Goal: Task Accomplishment & Management: Use online tool/utility

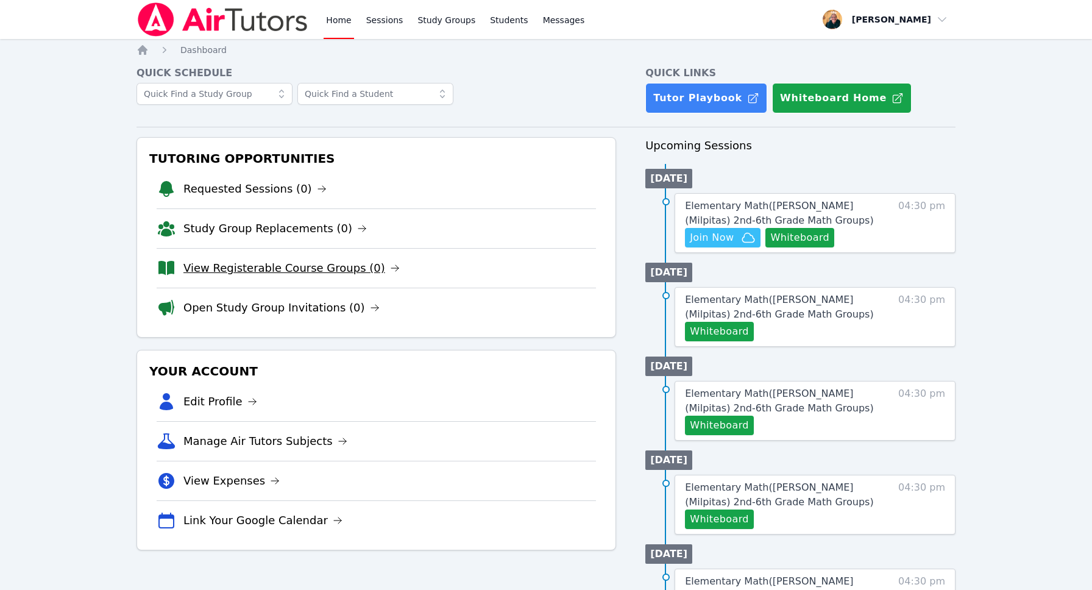
click at [281, 268] on link "View Registerable Course Groups (0)" at bounding box center [291, 268] width 216 height 17
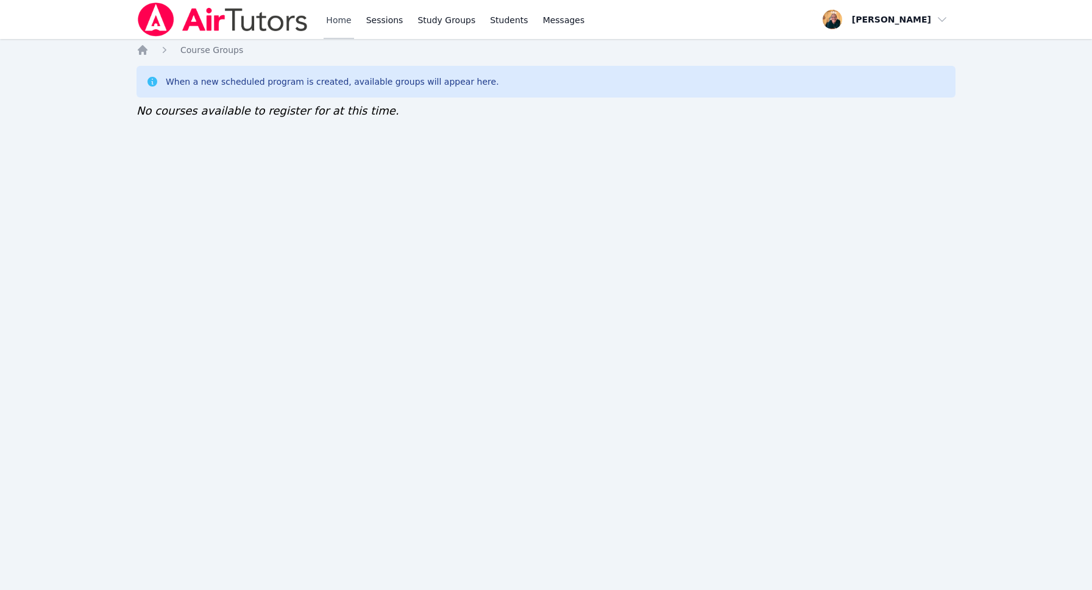
click at [333, 19] on link "Home" at bounding box center [339, 19] width 30 height 39
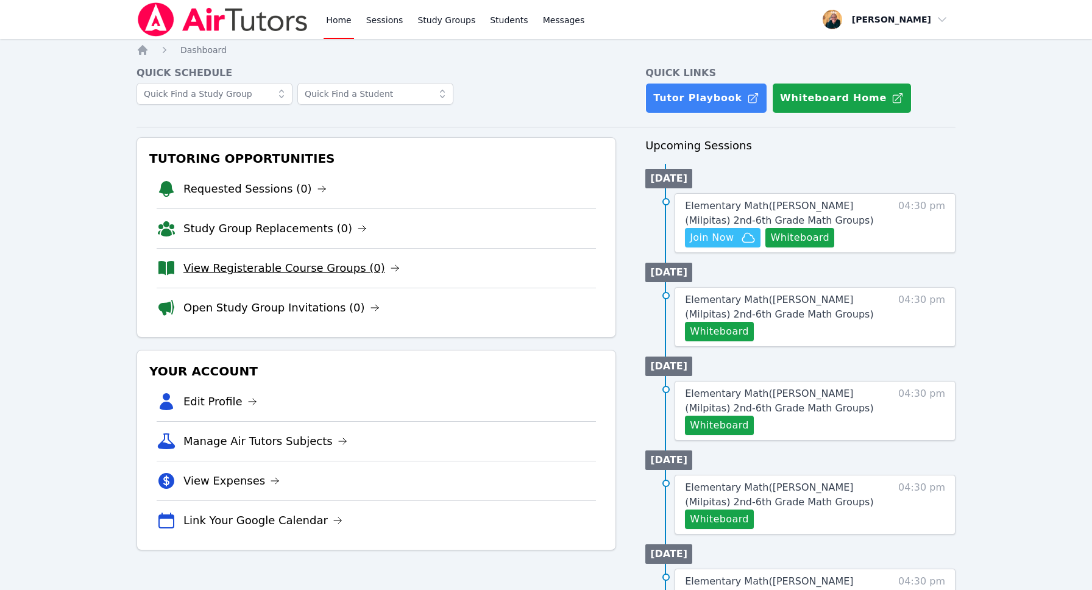
click at [227, 268] on link "View Registerable Course Groups (0)" at bounding box center [291, 268] width 216 height 17
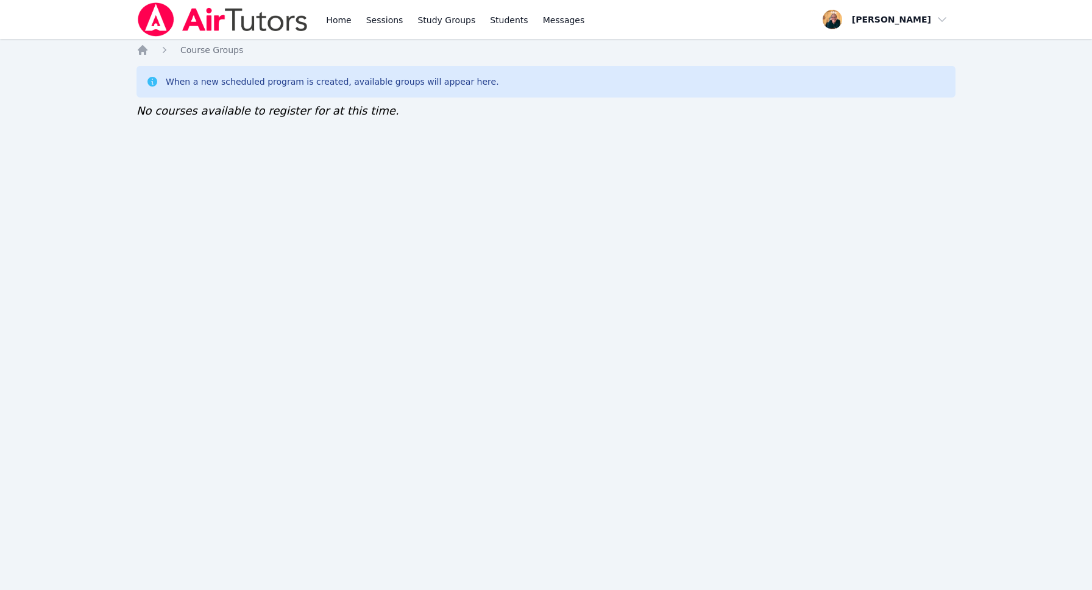
click at [731, 205] on div "Home Sessions Study Groups Students Messages Open user menu [PERSON_NAME] Open …" at bounding box center [546, 295] width 1092 height 590
click at [337, 20] on link "Home" at bounding box center [339, 19] width 30 height 39
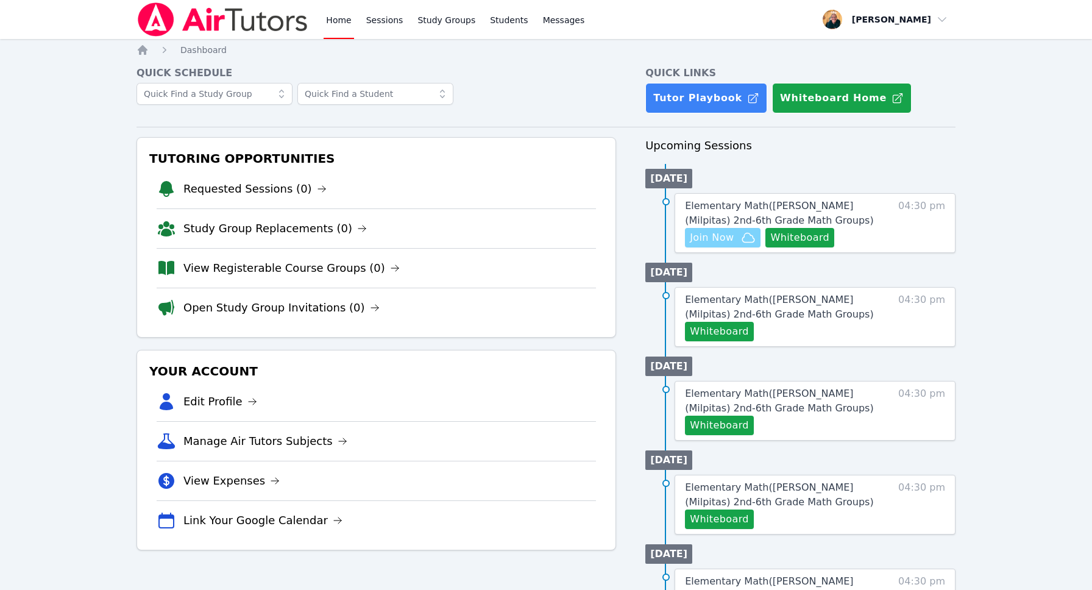
click at [715, 239] on span "Join Now" at bounding box center [712, 237] width 44 height 15
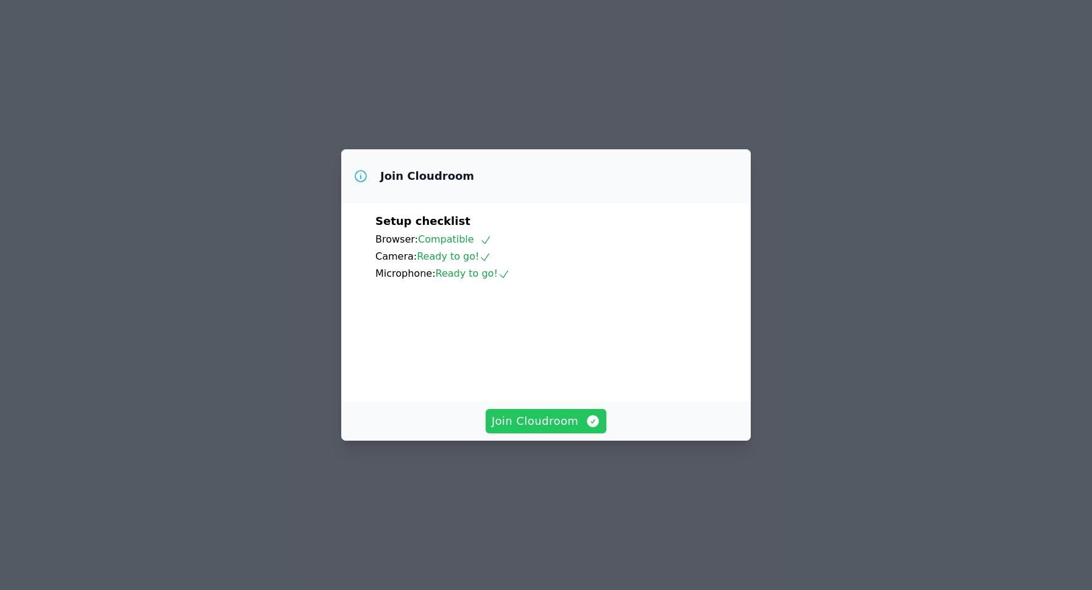
click at [545, 430] on span "Join Cloudroom" at bounding box center [546, 421] width 109 height 17
